Goal: Find specific page/section: Find specific page/section

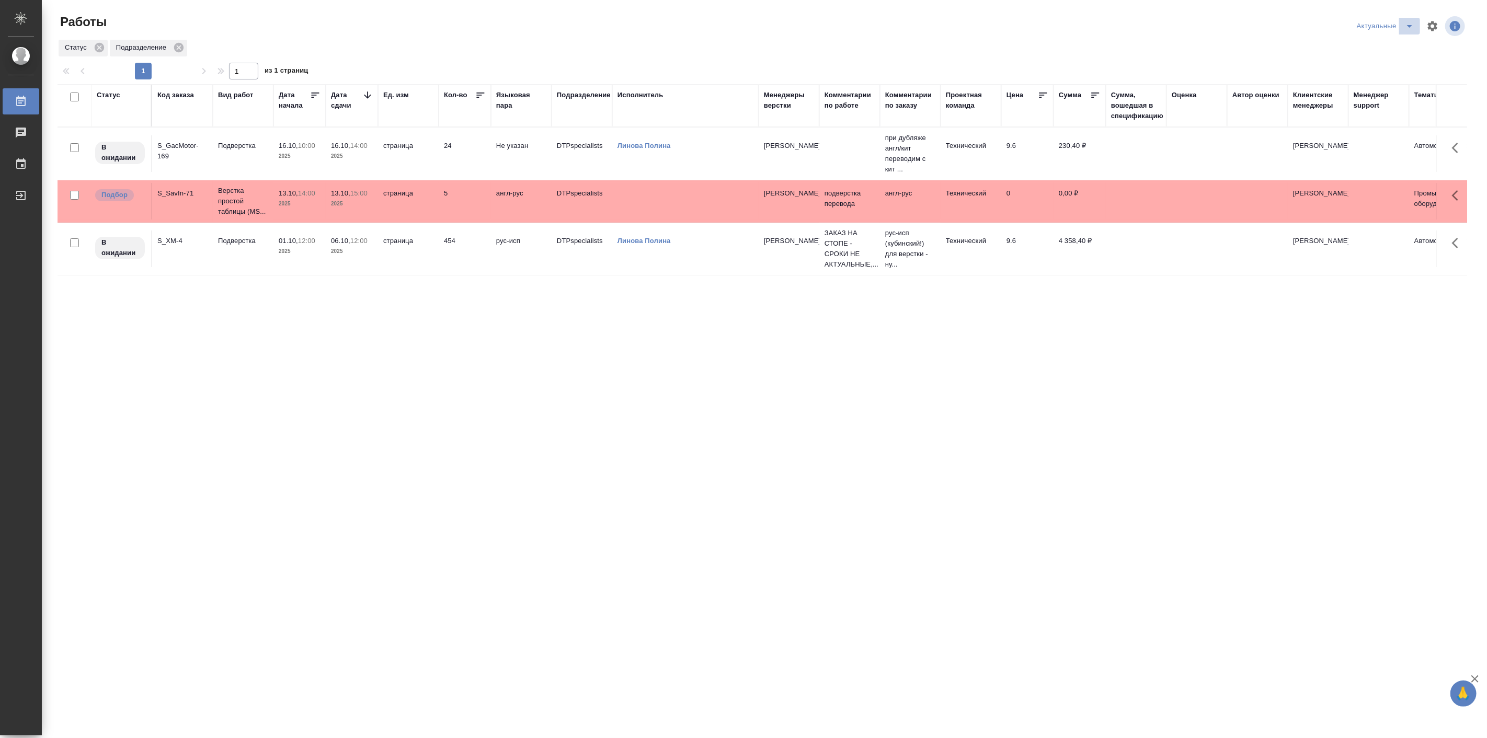
click at [1409, 22] on icon "split button" at bounding box center [1409, 26] width 13 height 13
click at [1371, 46] on li "в поиске" at bounding box center [1385, 47] width 69 height 17
